Goal: Task Accomplishment & Management: Complete application form

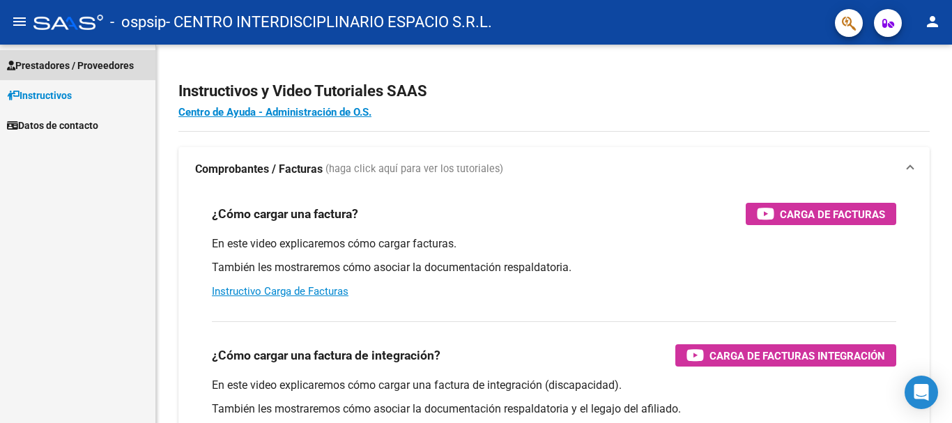
click at [38, 67] on span "Prestadores / Proveedores" at bounding box center [70, 65] width 127 height 15
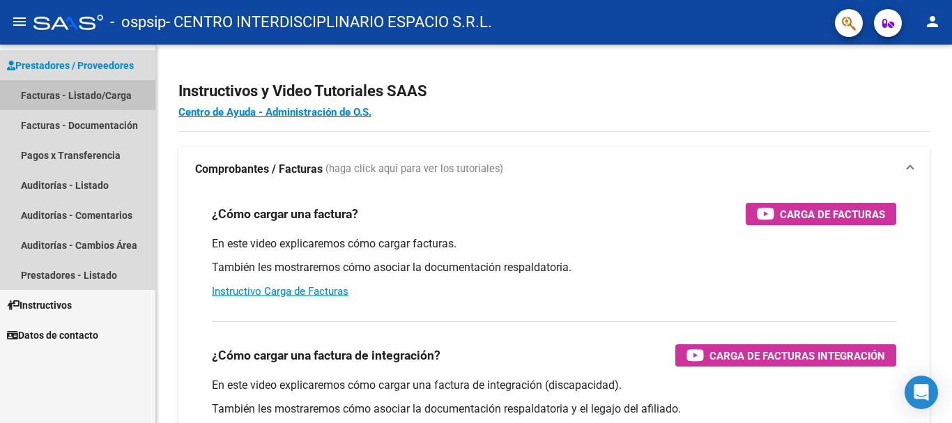
click at [46, 98] on link "Facturas - Listado/Carga" at bounding box center [77, 95] width 155 height 30
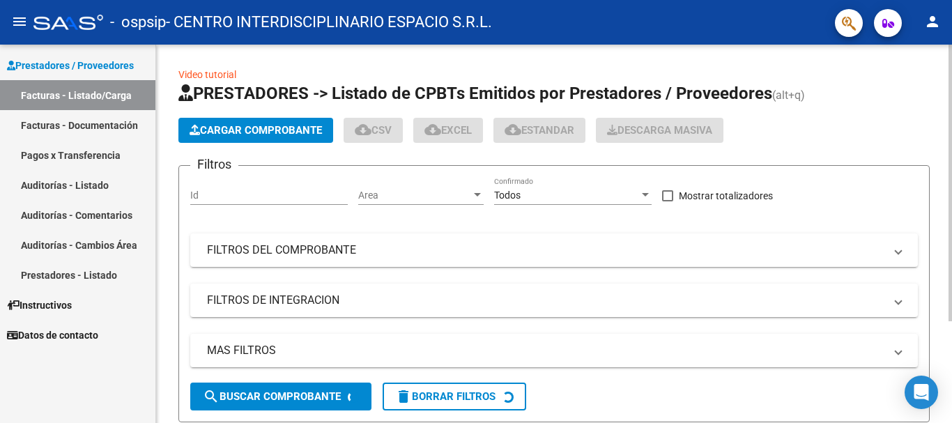
click at [219, 129] on span "Cargar Comprobante" at bounding box center [255, 130] width 132 height 13
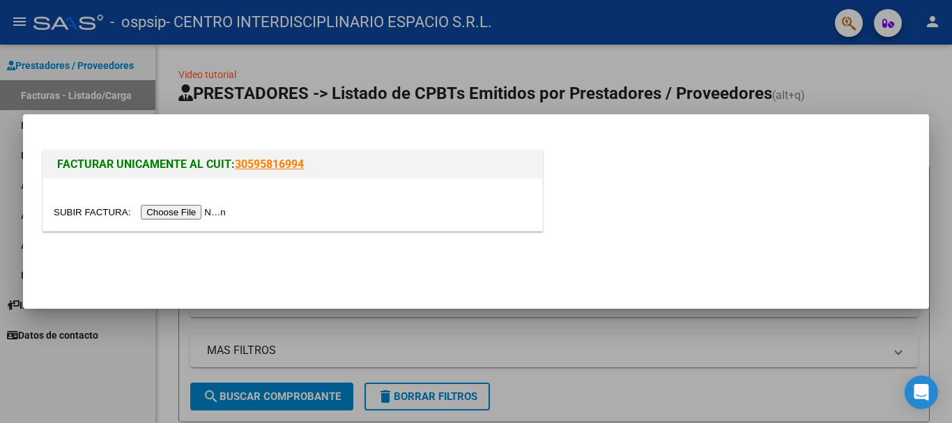
click at [205, 209] on input "file" at bounding box center [142, 212] width 176 height 15
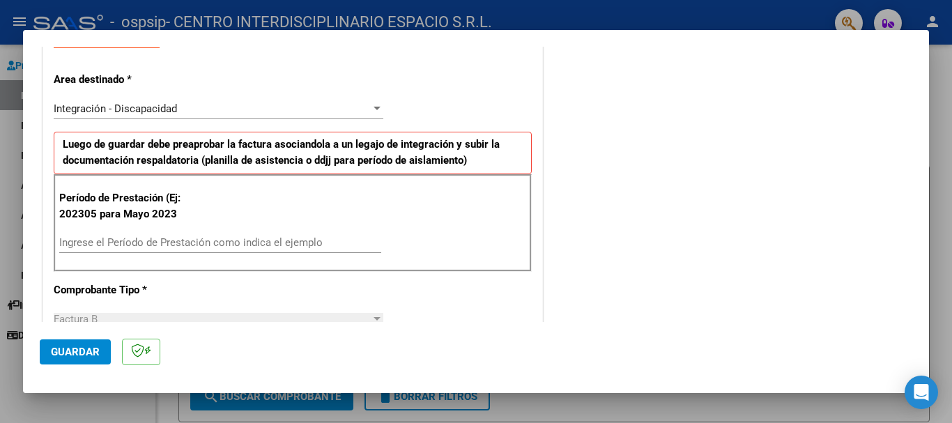
scroll to position [284, 0]
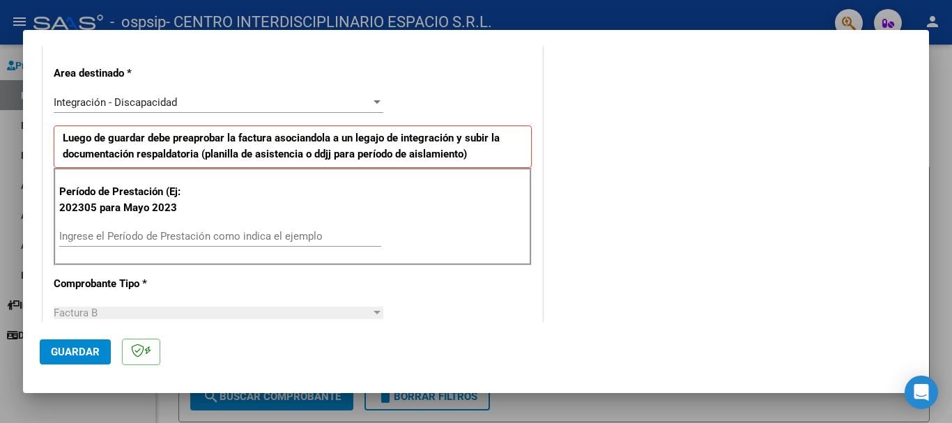
click at [77, 232] on input "Ingrese el Período de Prestación como indica el ejemplo" at bounding box center [220, 236] width 322 height 13
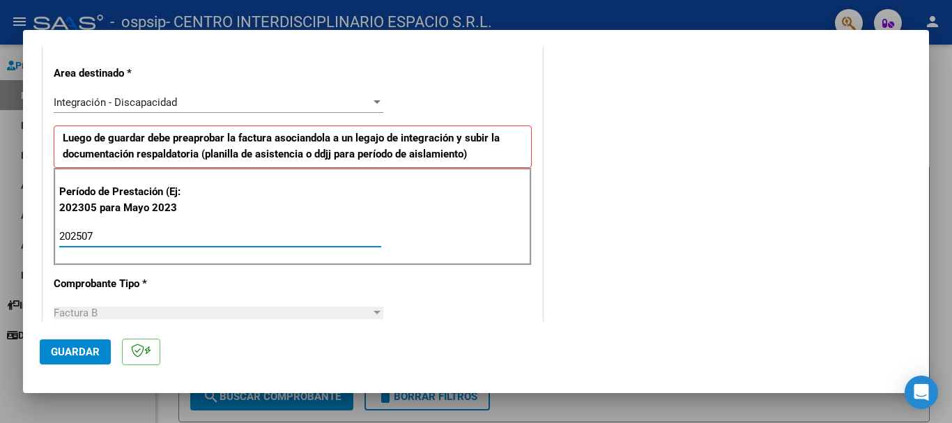
type input "202507"
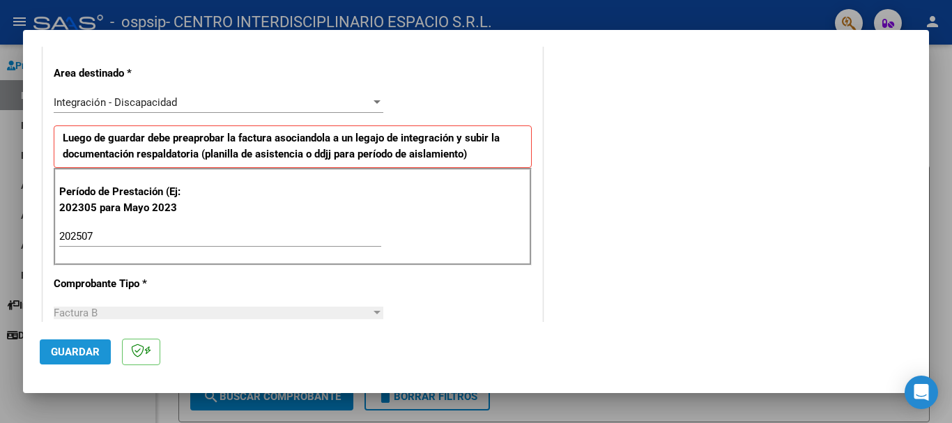
click at [63, 353] on span "Guardar" at bounding box center [75, 352] width 49 height 13
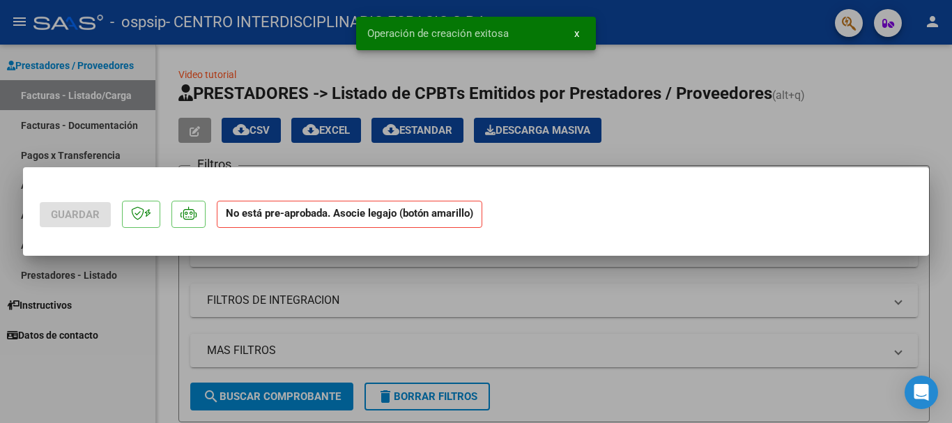
scroll to position [0, 0]
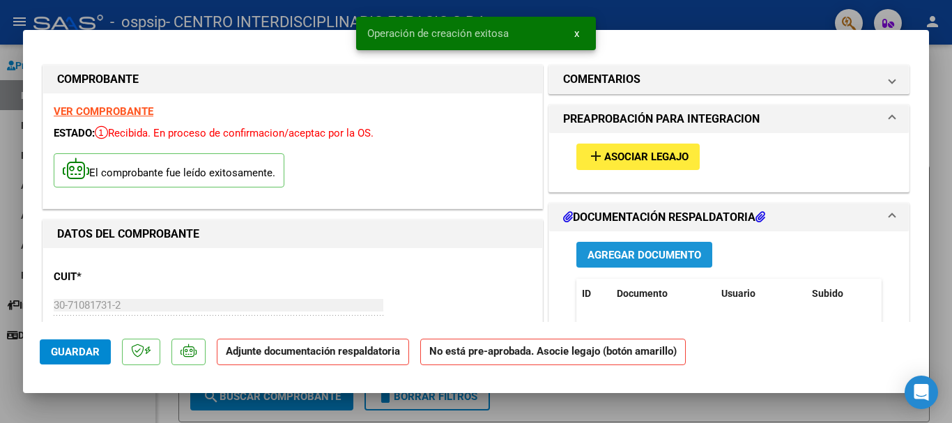
click at [640, 257] on span "Agregar Documento" at bounding box center [644, 255] width 114 height 13
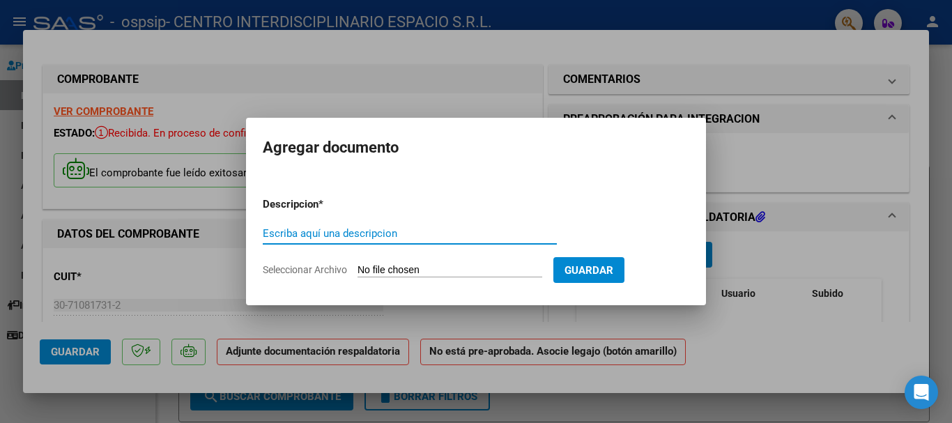
click at [275, 235] on input "Escriba aquí una descripcion" at bounding box center [410, 233] width 294 height 13
type input "asist"
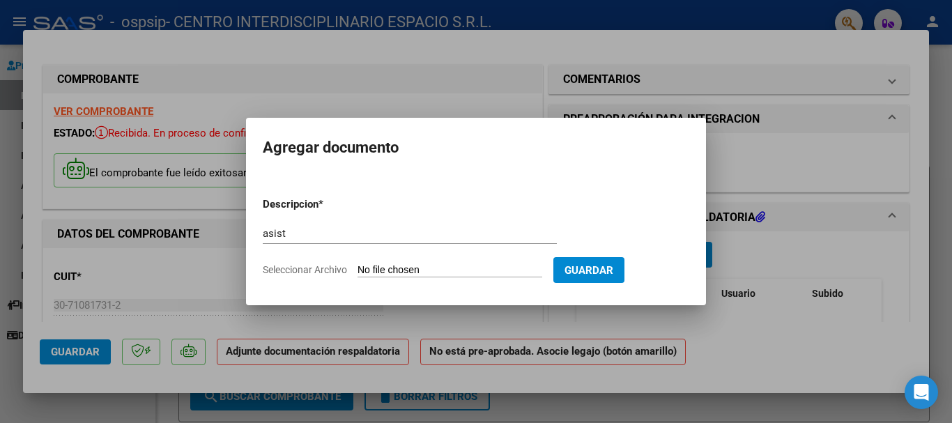
click at [371, 270] on input "Seleccionar Archivo" at bounding box center [449, 270] width 185 height 13
type input "C:\fakepath\[PERSON_NAME] asist [PERSON_NAME]).pdf"
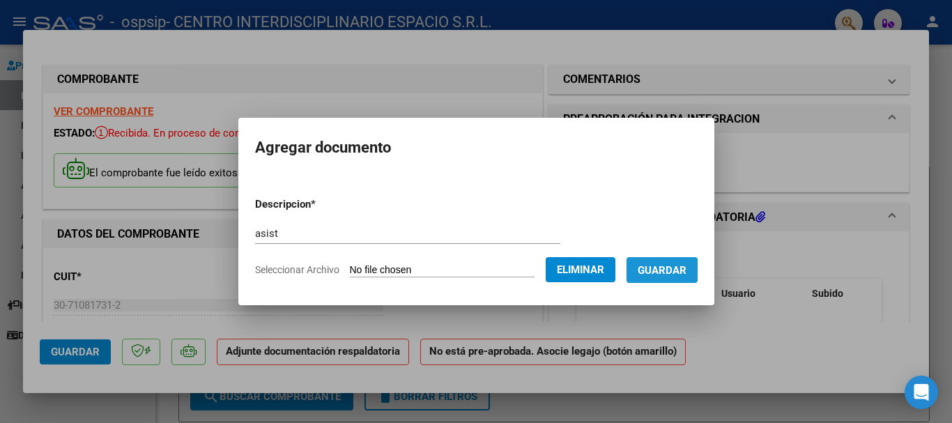
click at [664, 273] on span "Guardar" at bounding box center [661, 270] width 49 height 13
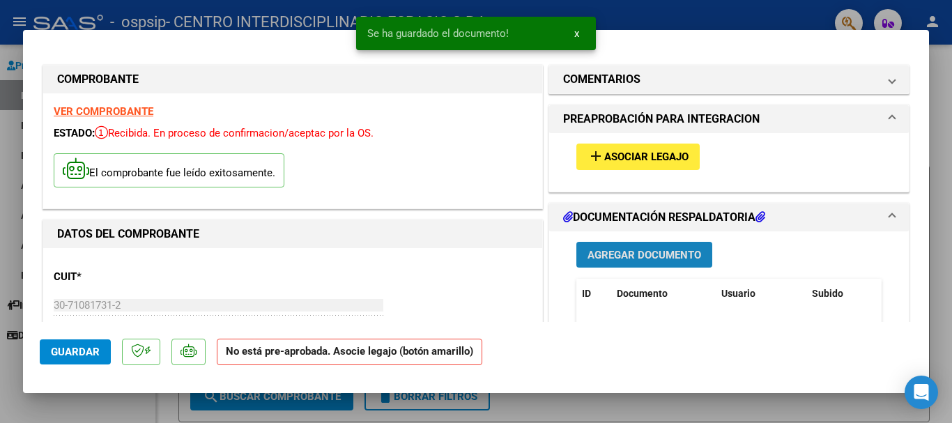
click at [654, 257] on span "Agregar Documento" at bounding box center [644, 255] width 114 height 13
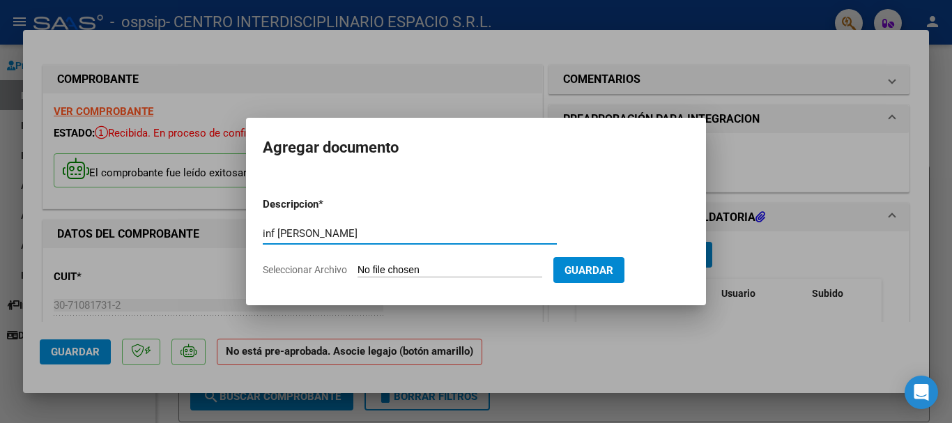
type input "inf [PERSON_NAME]"
click at [377, 264] on input "Seleccionar Archivo" at bounding box center [449, 270] width 185 height 13
type input "C:\fakepath\[PERSON_NAME] inf [PERSON_NAME].pdf"
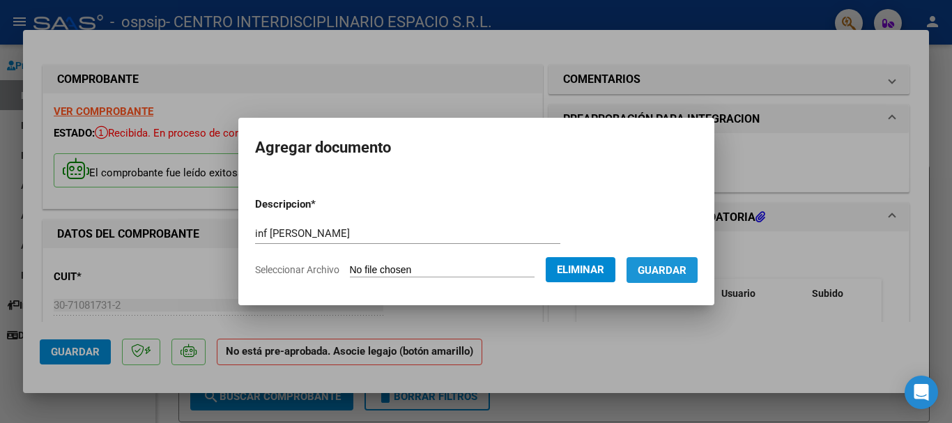
click at [665, 277] on button "Guardar" at bounding box center [661, 270] width 71 height 26
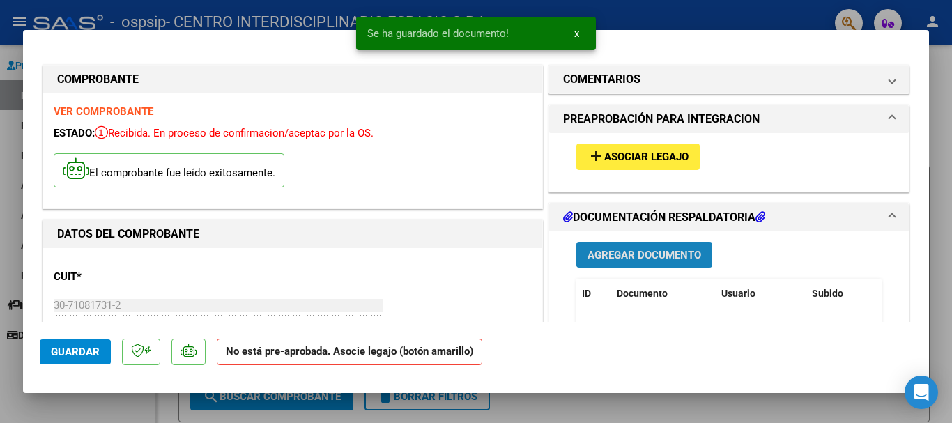
click at [640, 256] on span "Agregar Documento" at bounding box center [644, 255] width 114 height 13
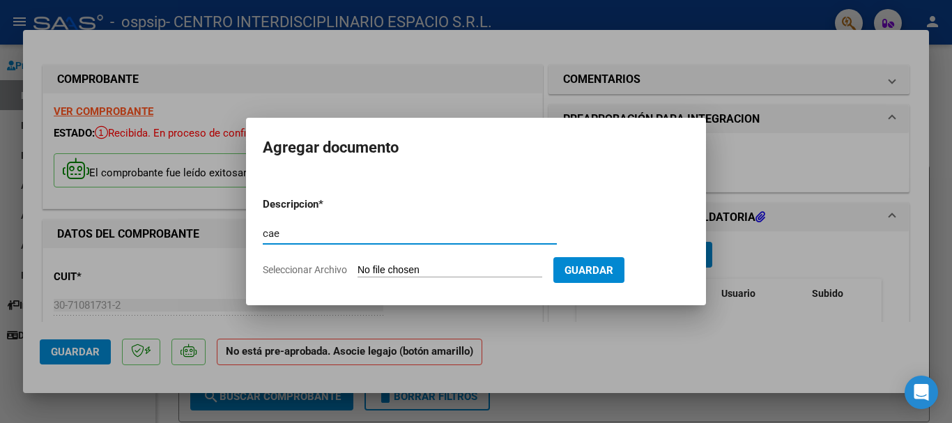
type input "cae"
click at [370, 271] on input "Seleccionar Archivo" at bounding box center [449, 270] width 185 height 13
type input "C:\fakepath\Constatación de Comprobantes _ AFIP fac B 00002-1384 [PERSON_NAME].…"
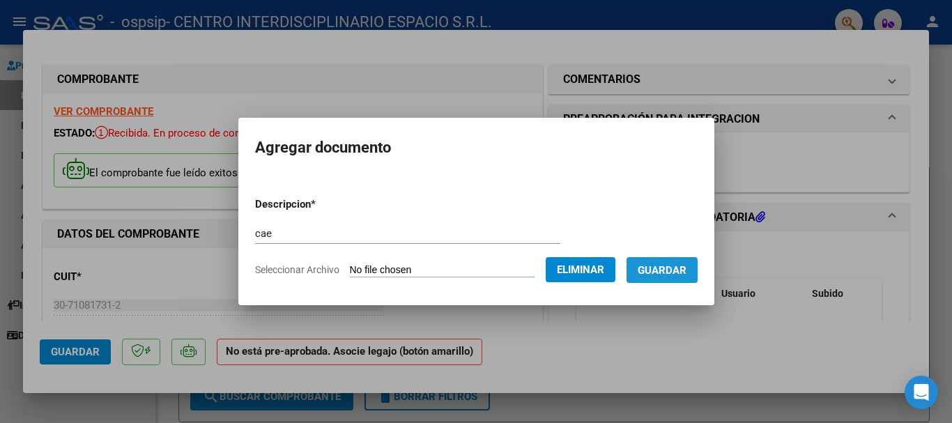
click at [662, 268] on span "Guardar" at bounding box center [661, 270] width 49 height 13
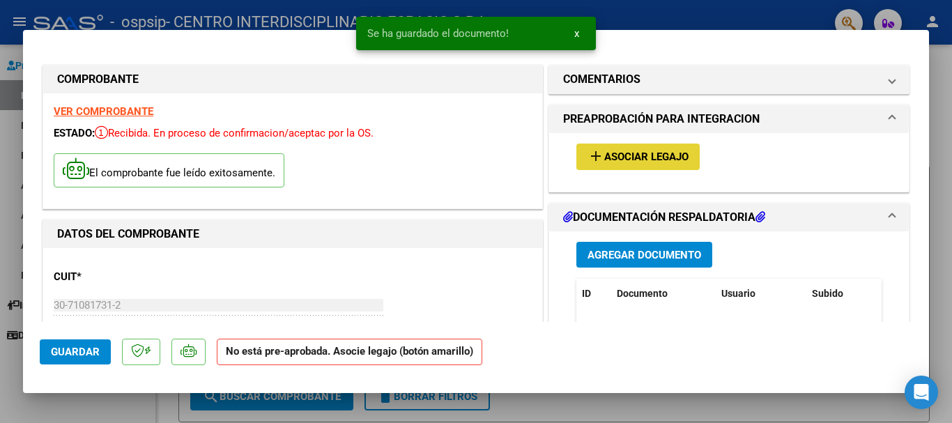
click at [632, 160] on span "Asociar Legajo" at bounding box center [646, 157] width 84 height 13
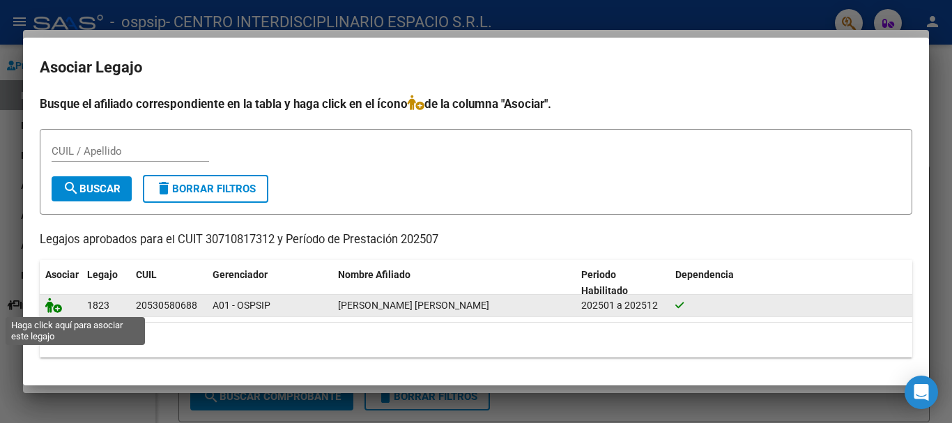
click at [52, 305] on icon at bounding box center [53, 304] width 17 height 15
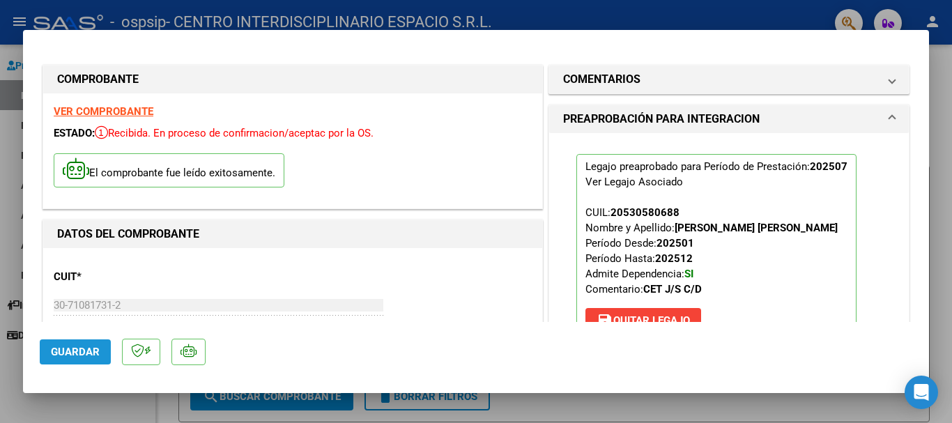
click at [75, 355] on span "Guardar" at bounding box center [75, 352] width 49 height 13
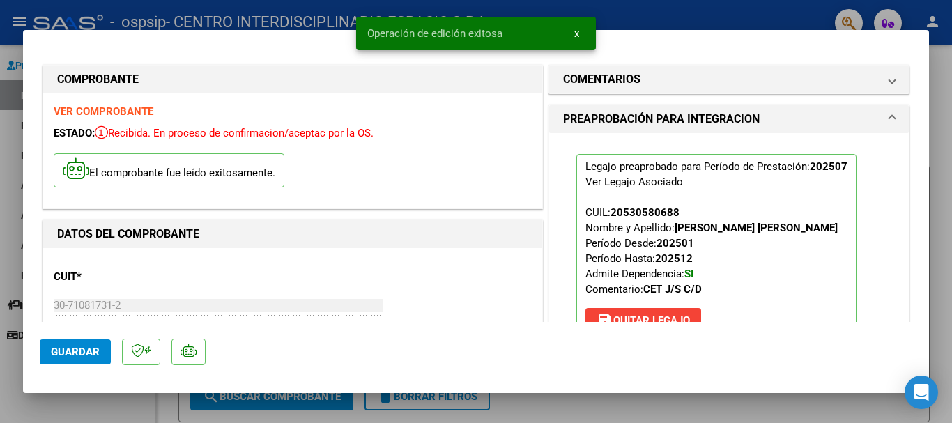
click at [950, 63] on div at bounding box center [476, 211] width 952 height 423
type input "$ 0,00"
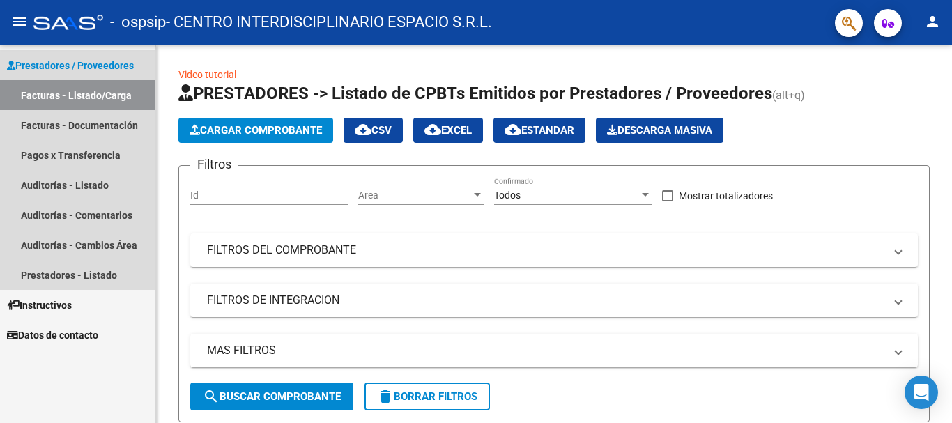
click at [97, 90] on link "Facturas - Listado/Carga" at bounding box center [77, 95] width 155 height 30
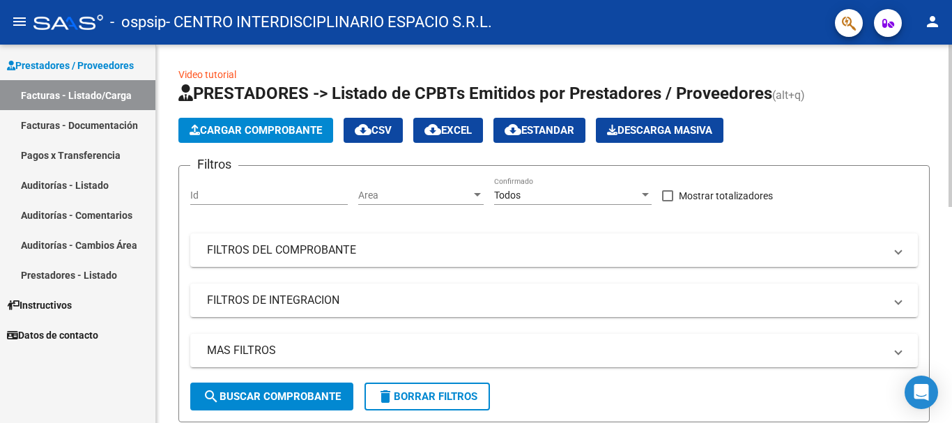
click at [878, 17] on div "menu - ospsip - CENTRO INTERDISCIPLINARIO ESPACIO S.R.L. person Prestadores / P…" at bounding box center [476, 211] width 952 height 423
